Goal: Navigation & Orientation: Find specific page/section

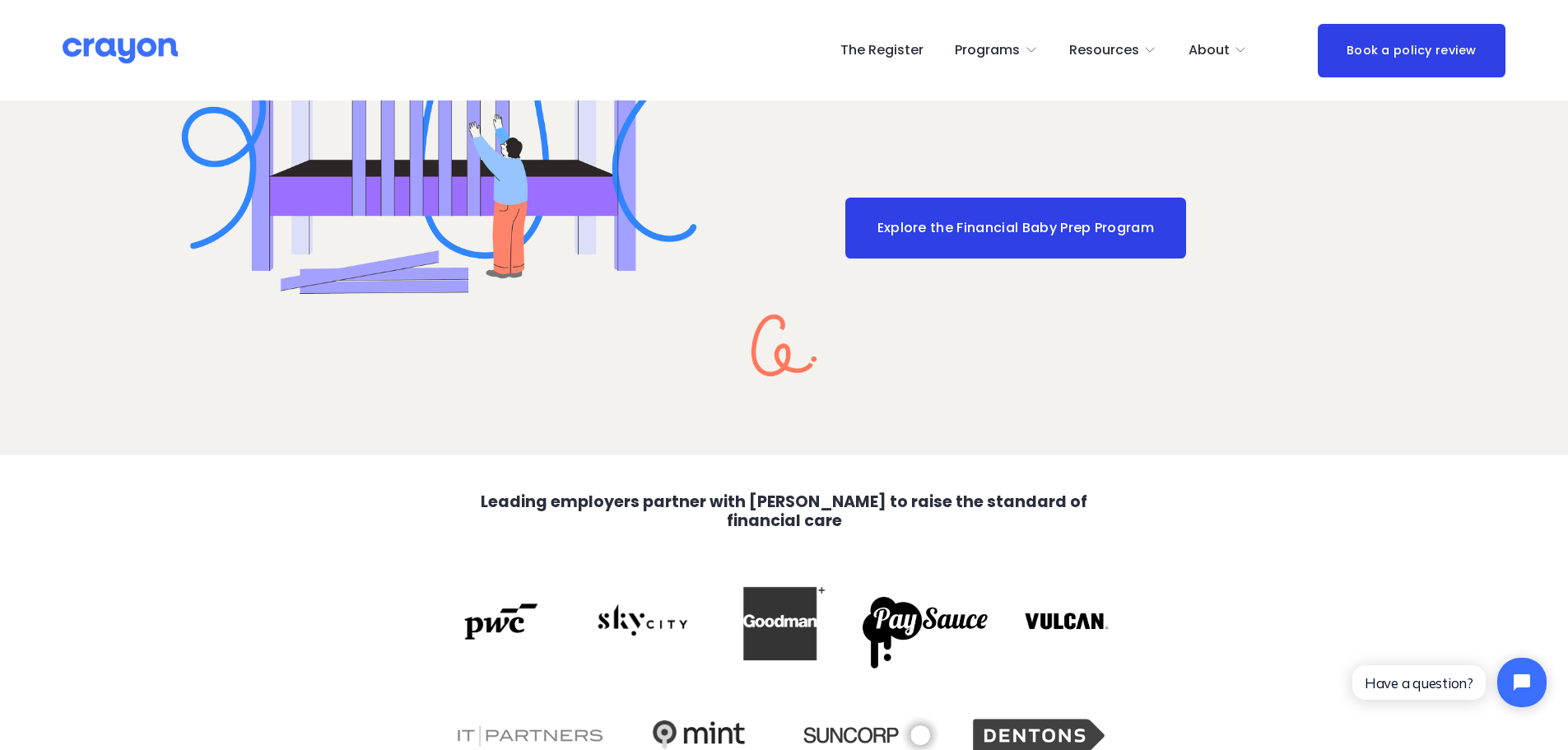
scroll to position [3509, 0]
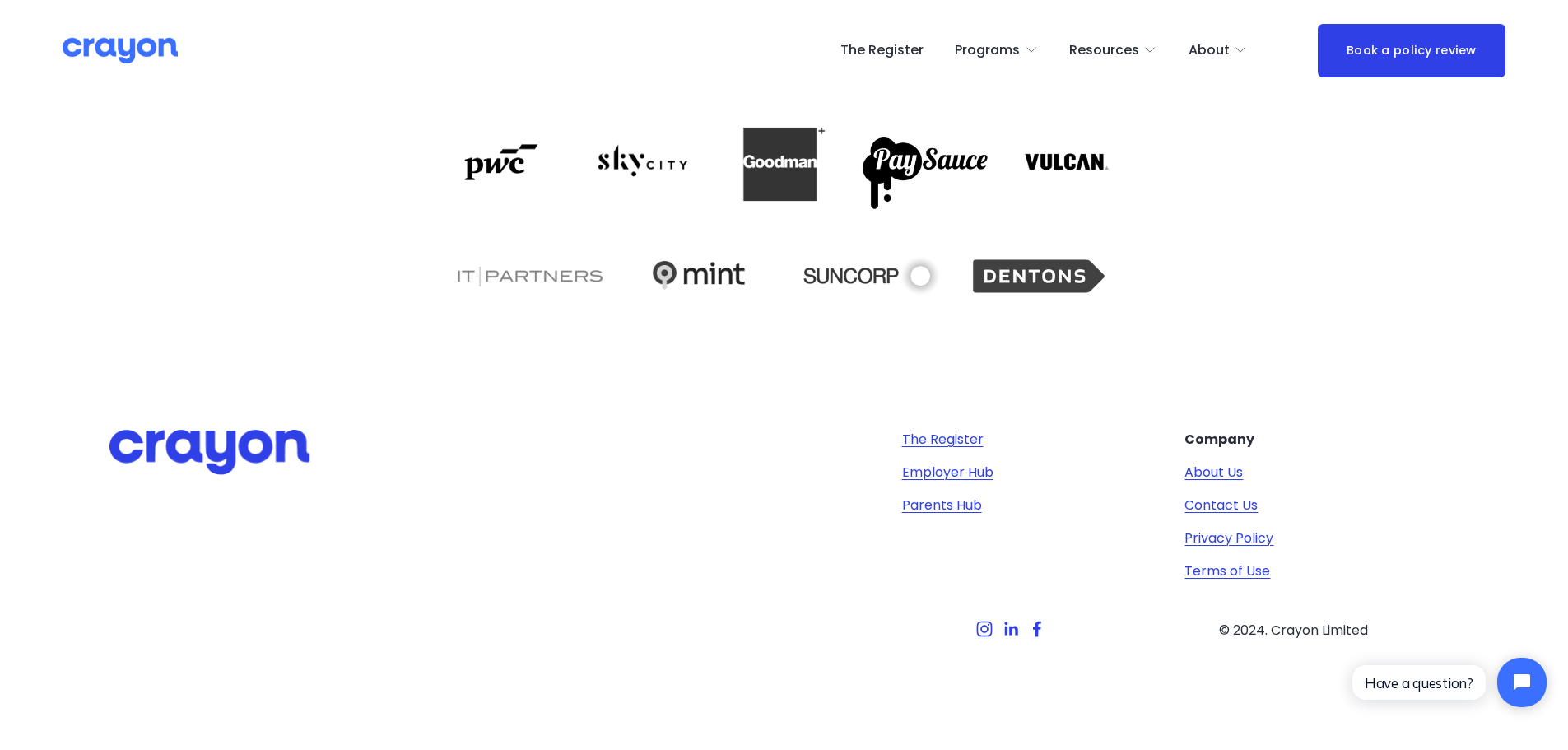
click at [923, 444] on link "The Register" at bounding box center [943, 439] width 82 height 20
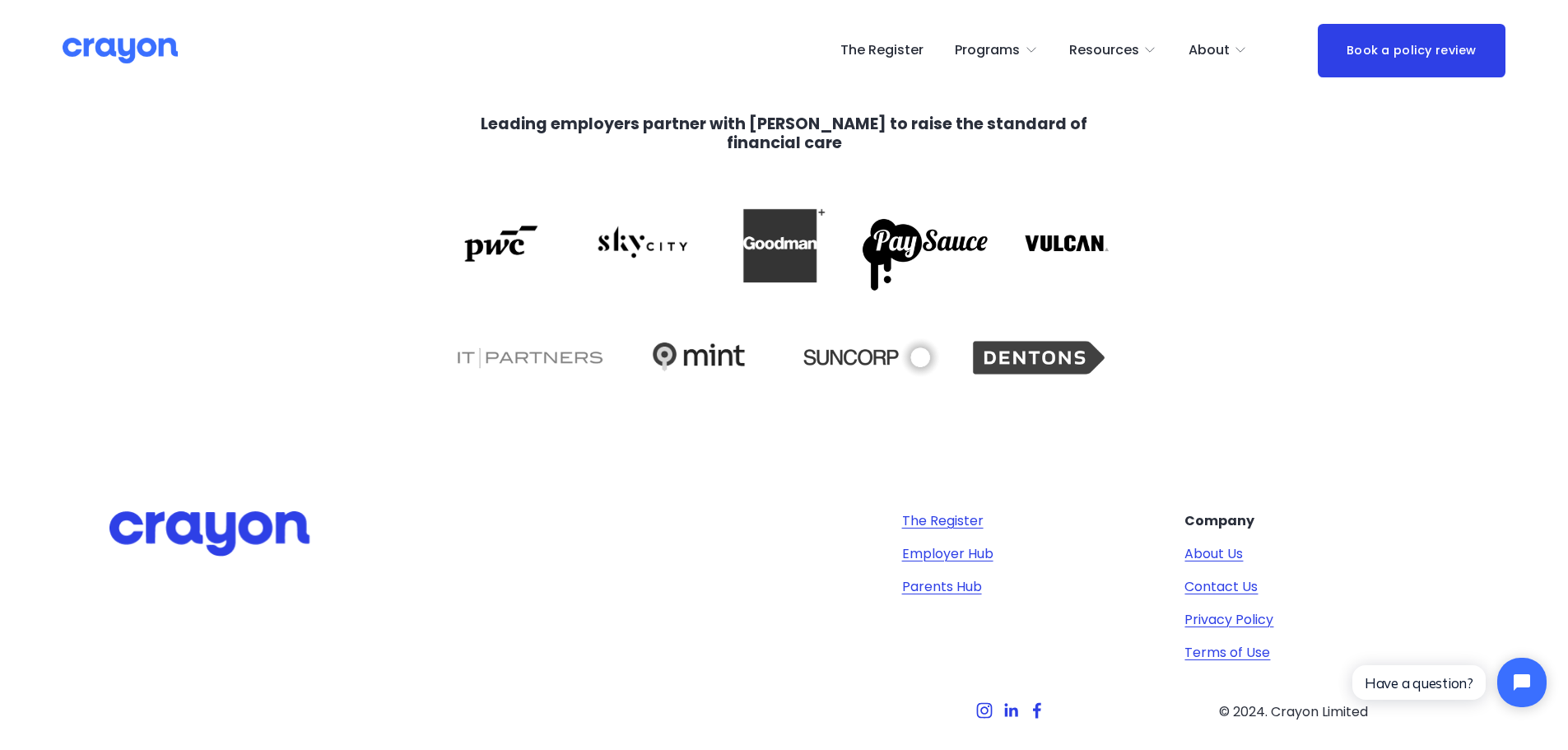
scroll to position [3261, 0]
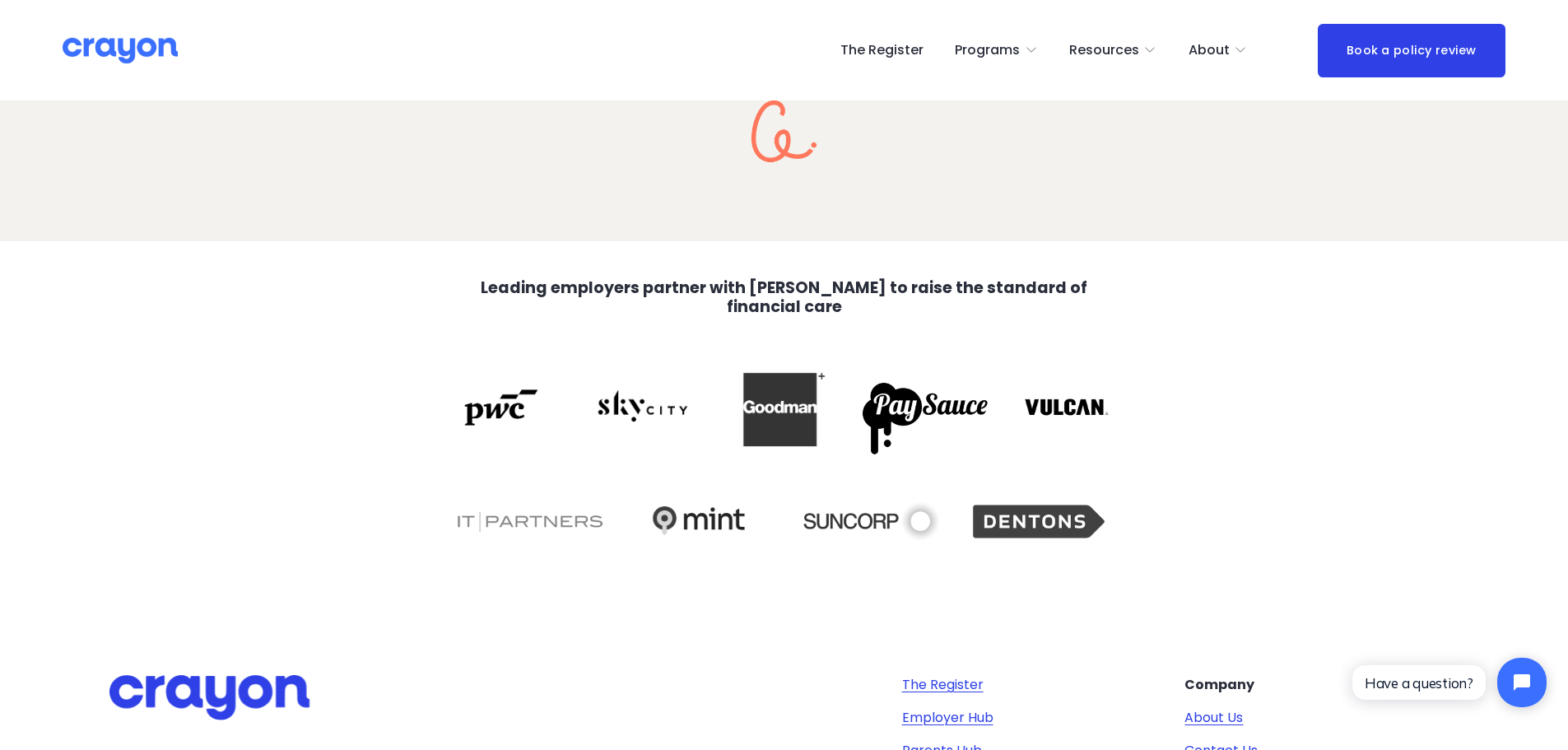
click at [540, 414] on div at bounding box center [501, 408] width 105 height 68
click at [488, 406] on div at bounding box center [501, 408] width 105 height 68
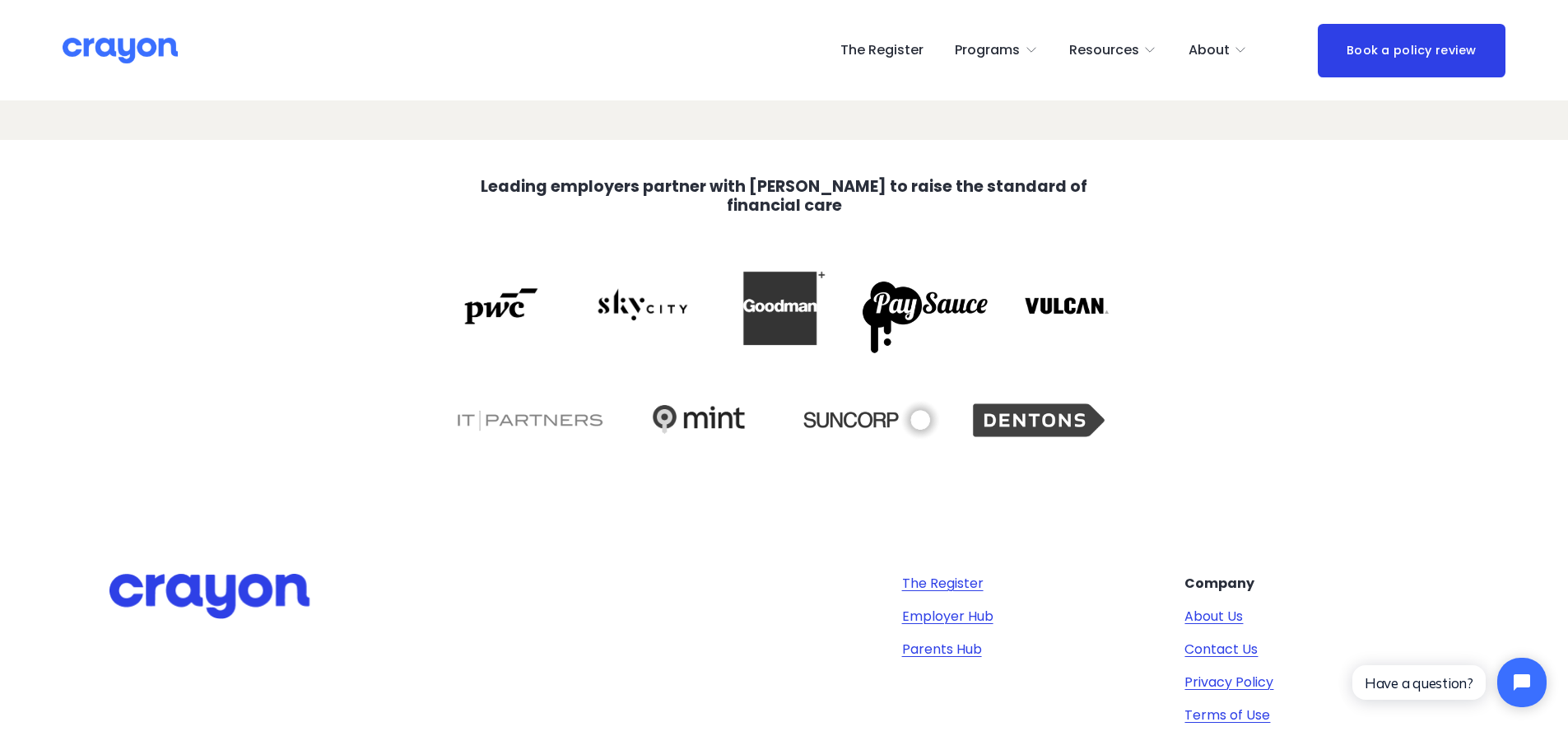
scroll to position [3509, 0]
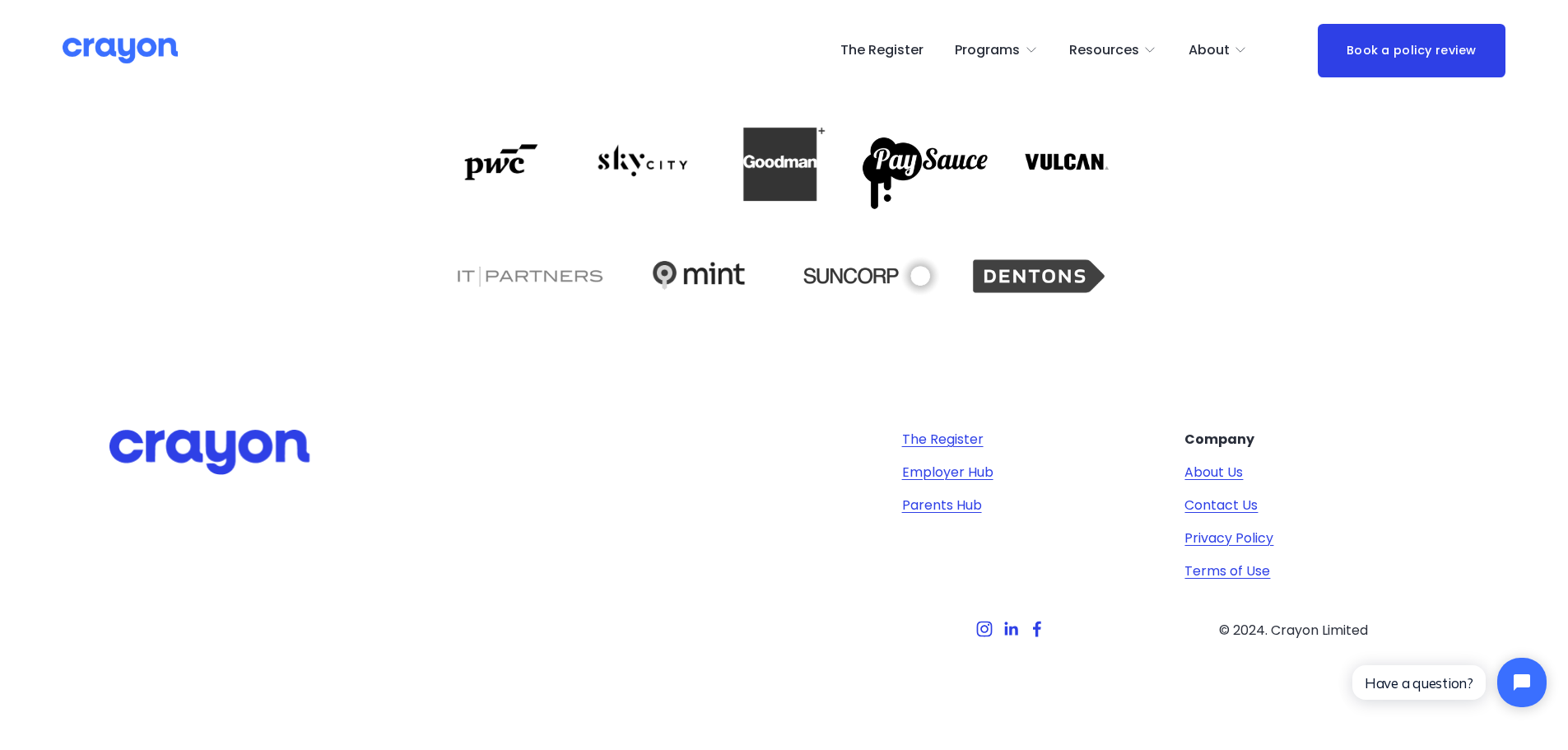
click at [955, 449] on div "The Register Employer Hub Parents Hub" at bounding box center [1039, 472] width 274 height 86
click at [957, 440] on link "The Register" at bounding box center [943, 439] width 82 height 20
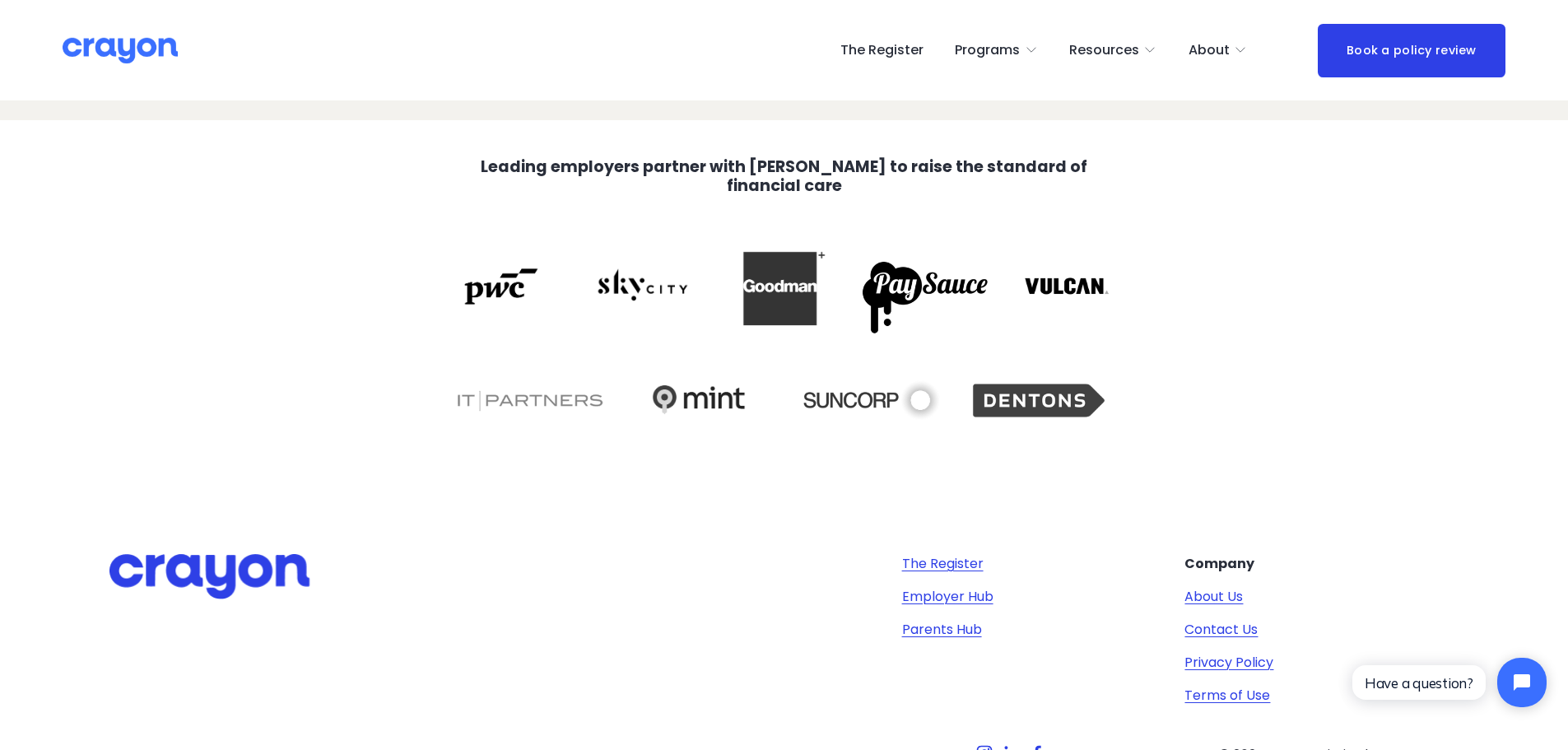
scroll to position [3509, 0]
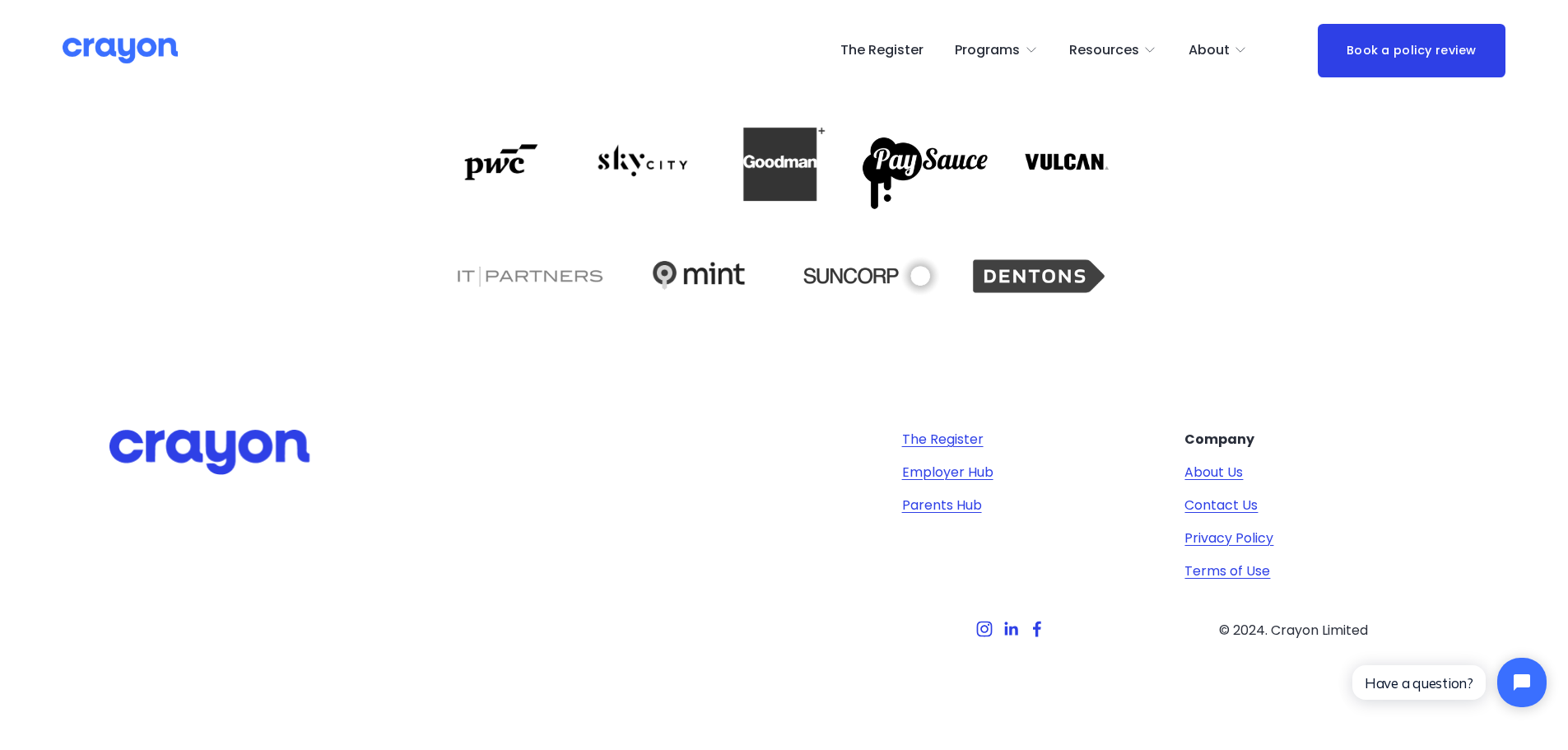
click at [952, 425] on div "The Register Employer Hub Parents Hub Company About Us Contact Us Privacy Polic…" at bounding box center [784, 559] width 1568 height 383
click at [950, 442] on link "The Register" at bounding box center [943, 439] width 82 height 20
